Goal: Information Seeking & Learning: Learn about a topic

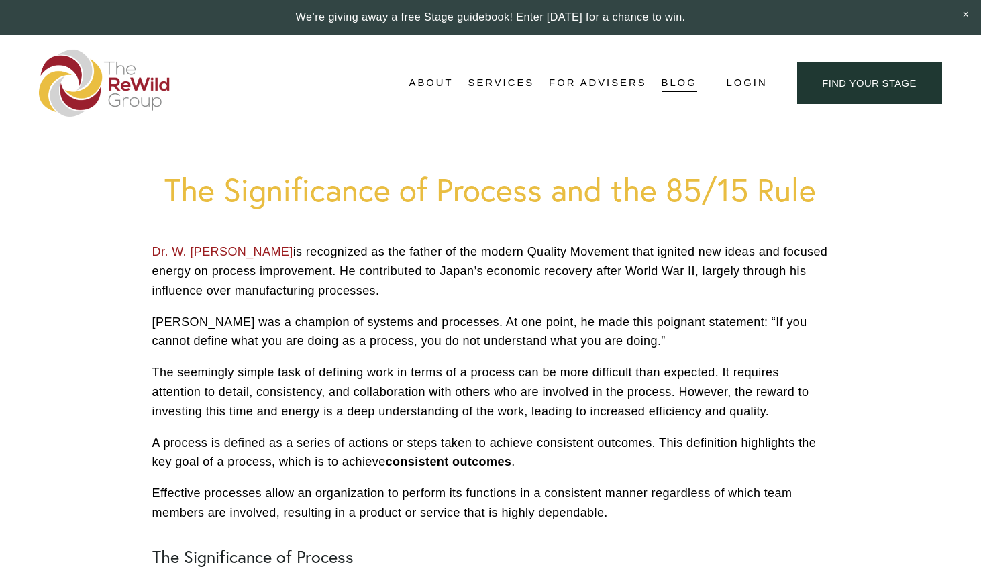
click at [200, 277] on p "Dr. W. [PERSON_NAME] is recognized as the father of the modern Quality Movement…" at bounding box center [490, 271] width 677 height 58
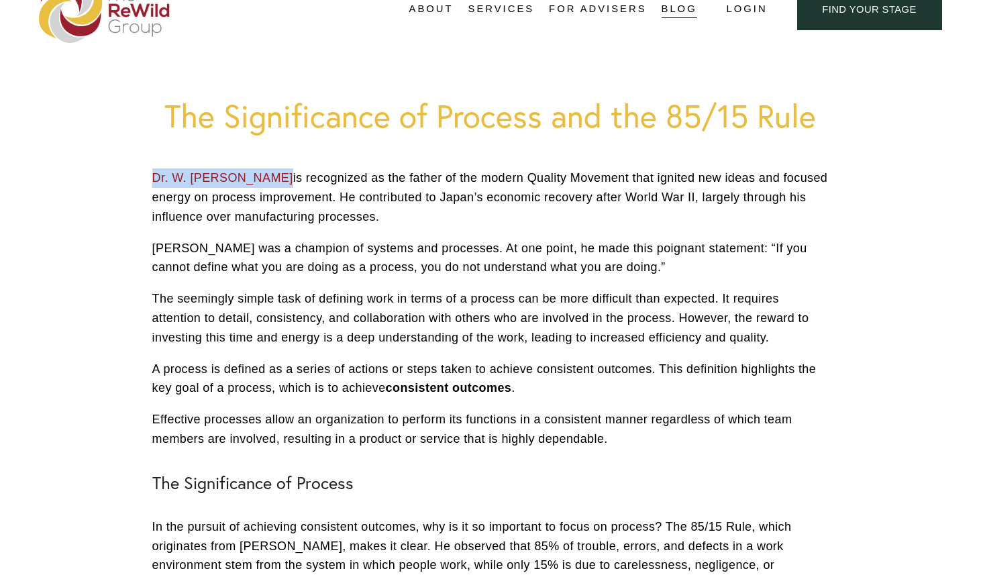
scroll to position [77, 0]
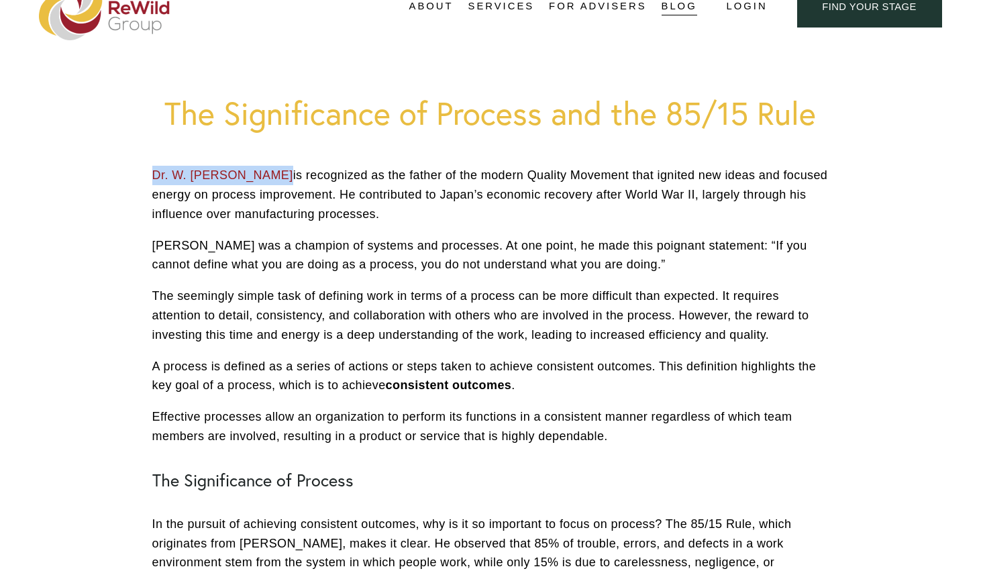
click at [701, 374] on p "A process is defined as a series of actions or steps taken to achieve consisten…" at bounding box center [490, 376] width 677 height 39
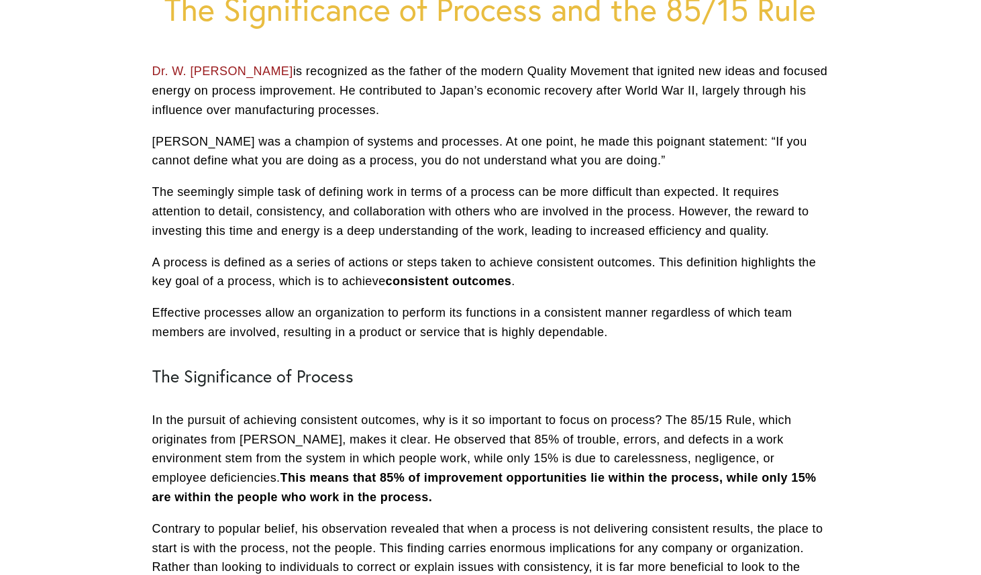
scroll to position [211, 0]
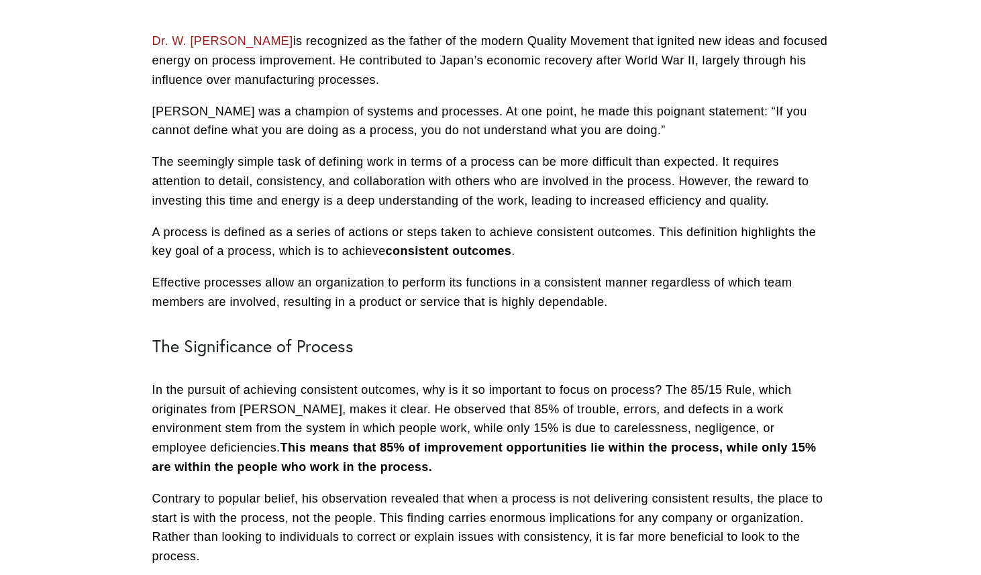
click at [426, 148] on div "Dr. W. [PERSON_NAME] is recognized as the father of the modern Quality Movement…" at bounding box center [490, 369] width 677 height 675
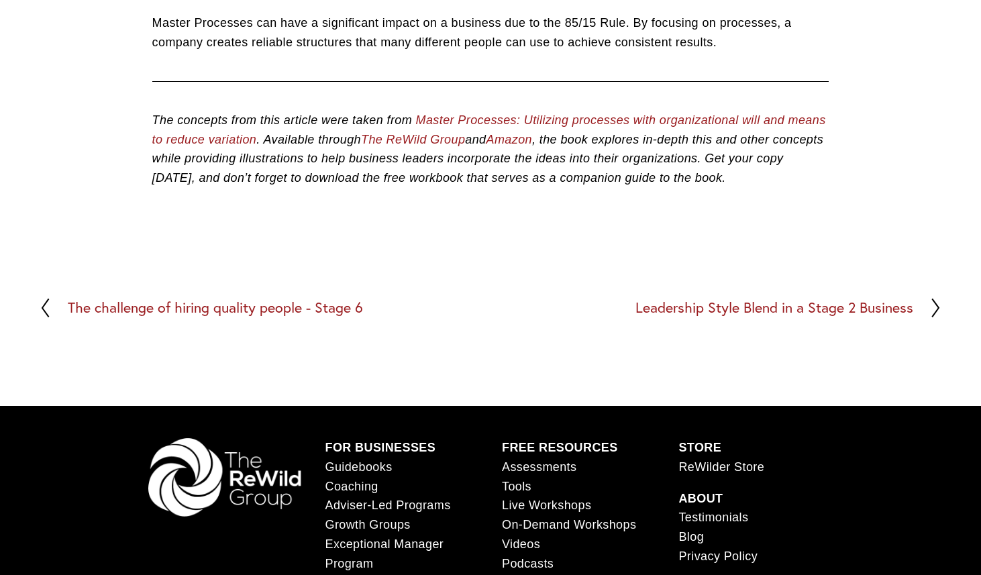
scroll to position [868, 0]
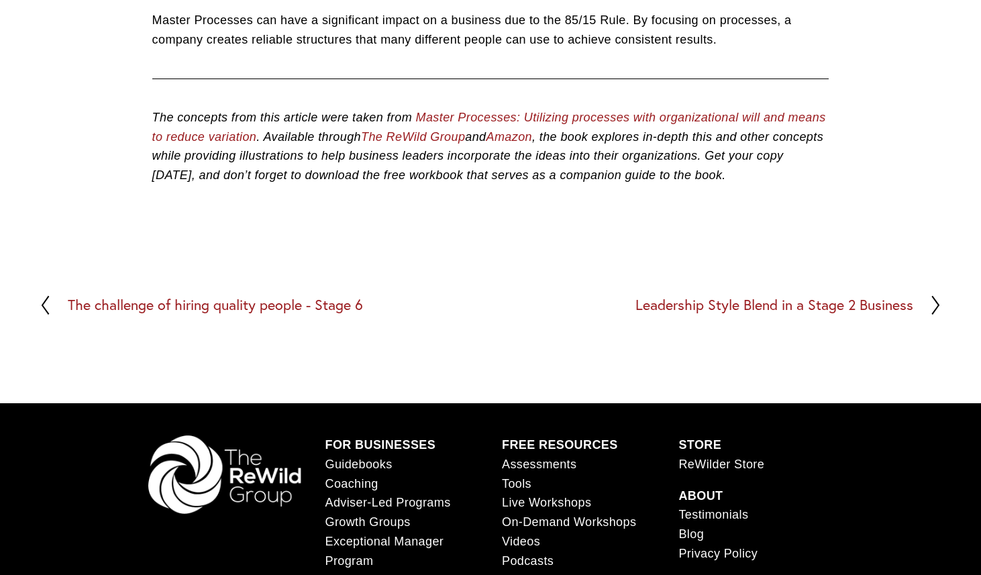
click at [752, 307] on h2 "Leadership Style Blend in a Stage 2 Business" at bounding box center [775, 305] width 278 height 15
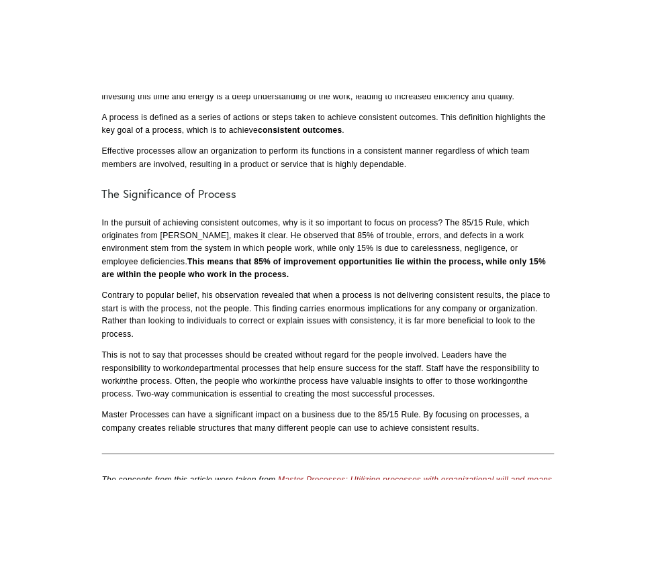
scroll to position [411, 0]
